Goal: Navigation & Orientation: Find specific page/section

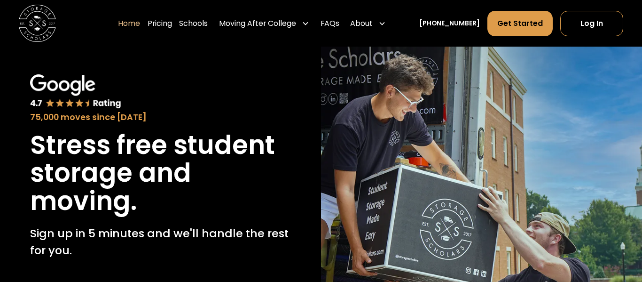
scroll to position [32, 0]
click at [386, 27] on icon at bounding box center [382, 24] width 8 height 8
click at [386, 26] on icon at bounding box center [382, 24] width 8 height 8
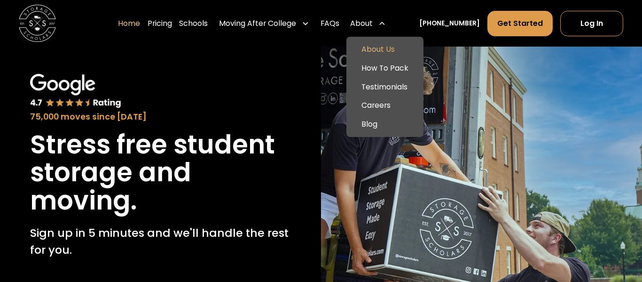
click at [406, 54] on link "About Us" at bounding box center [385, 49] width 70 height 19
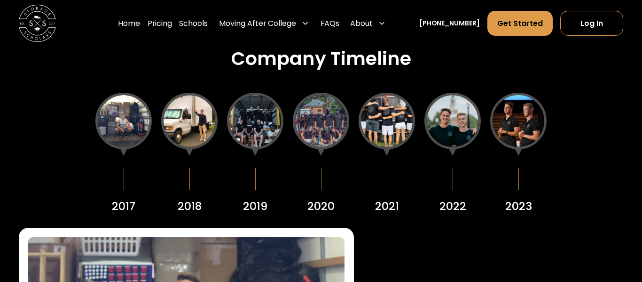
scroll to position [1065, 0]
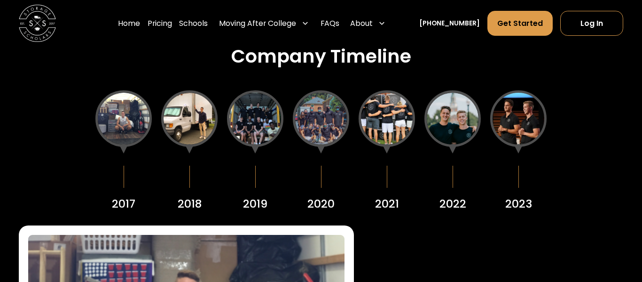
click at [518, 118] on div at bounding box center [518, 118] width 56 height 56
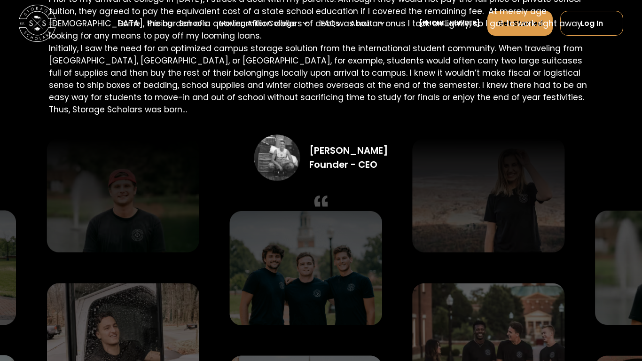
scroll to position [1977, 0]
